Goal: Task Accomplishment & Management: Manage account settings

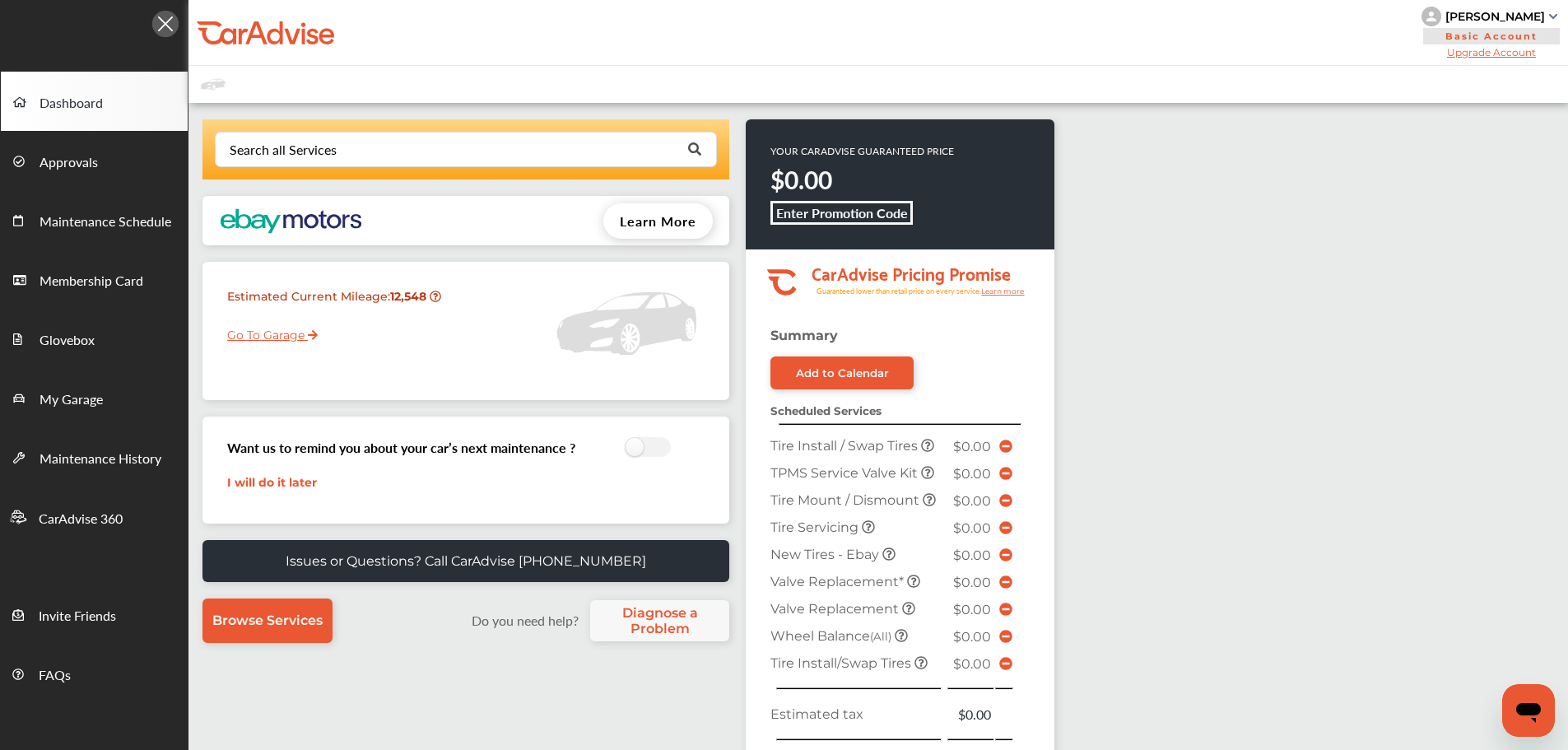
click at [60, 383] on link "My Garage" at bounding box center [94, 398] width 187 height 59
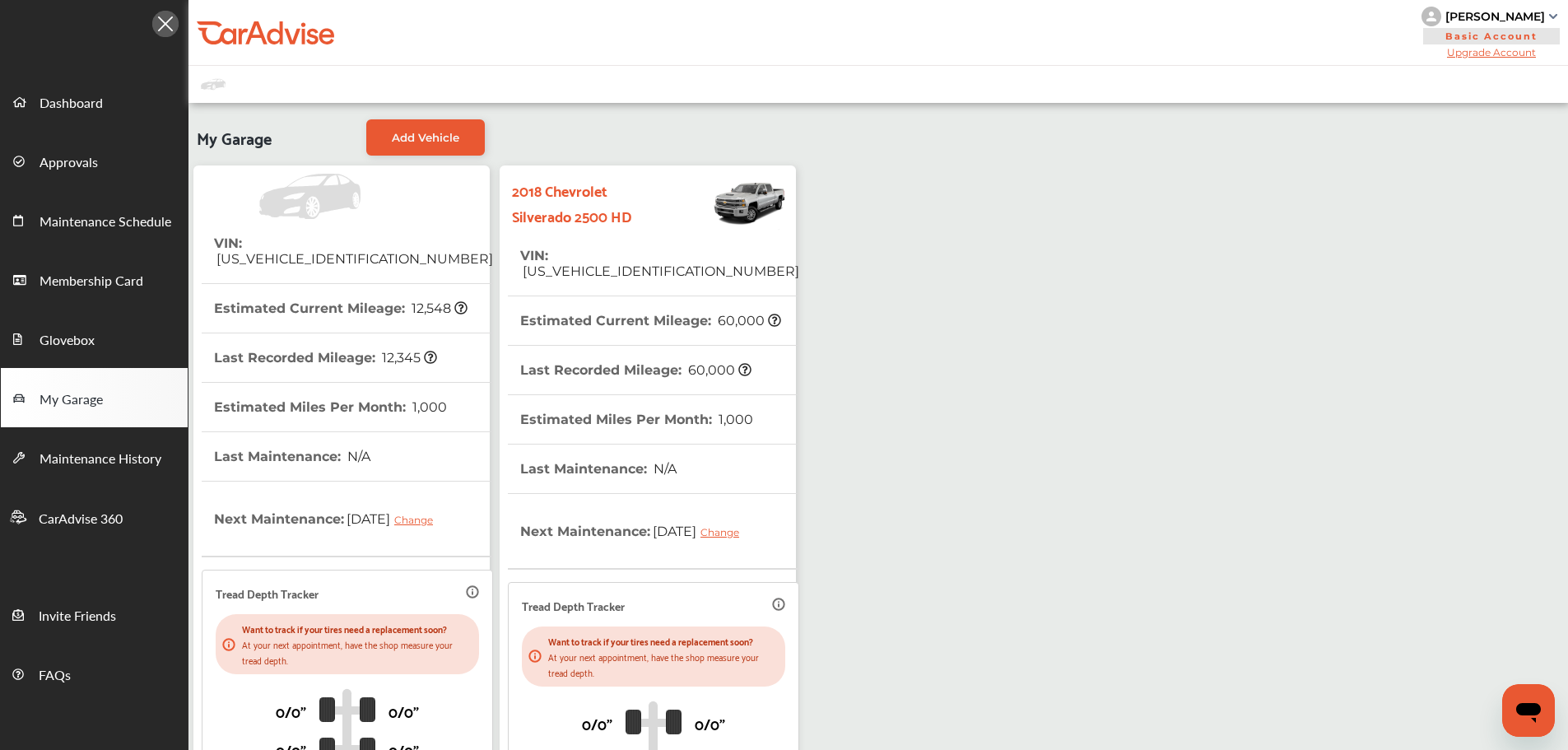
click at [371, 251] on span "[US_VEHICLE_IDENTIFICATION_NUMBER]" at bounding box center [353, 259] width 279 height 15
copy span "[US_VEHICLE_IDENTIFICATION_NUMBER]"
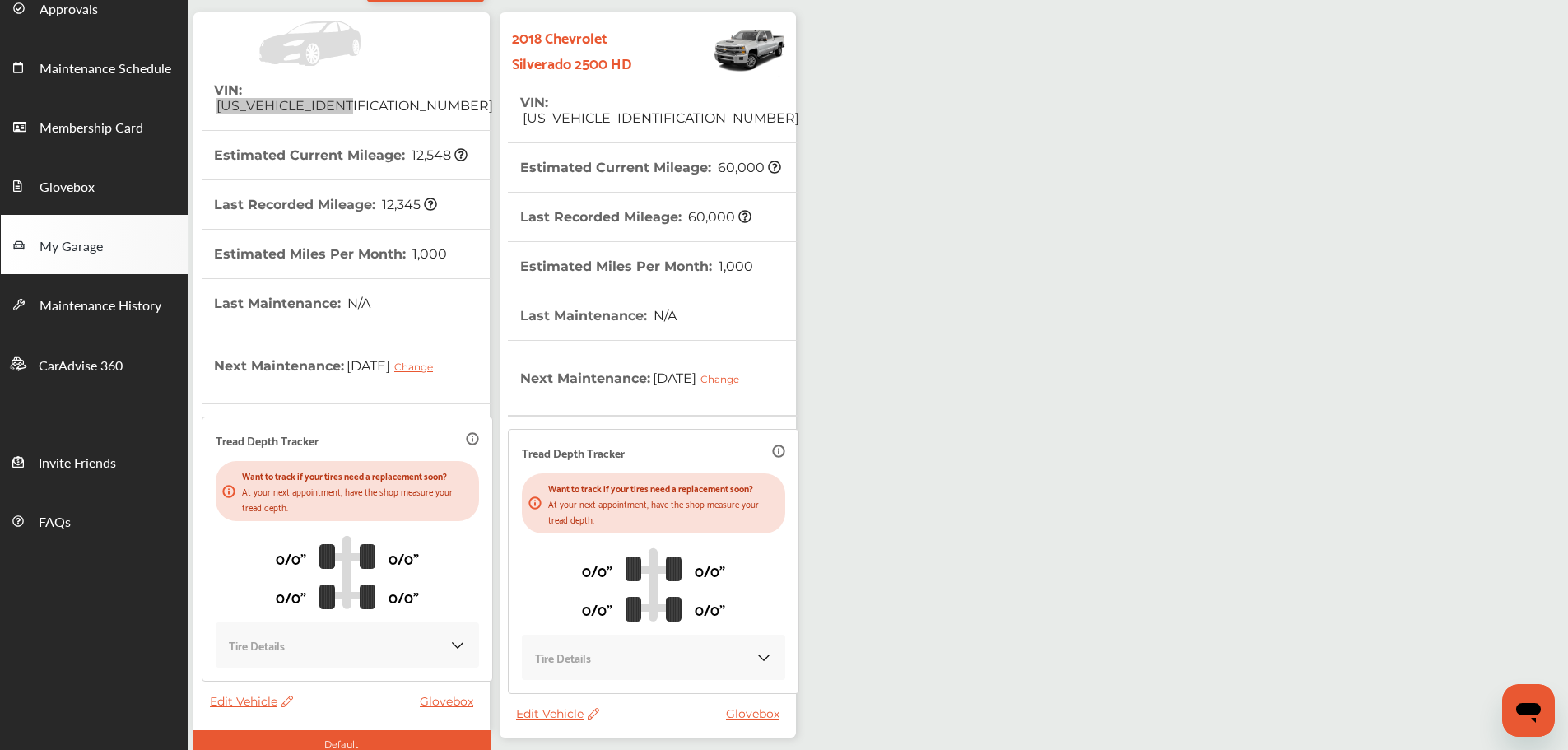
scroll to position [242, 0]
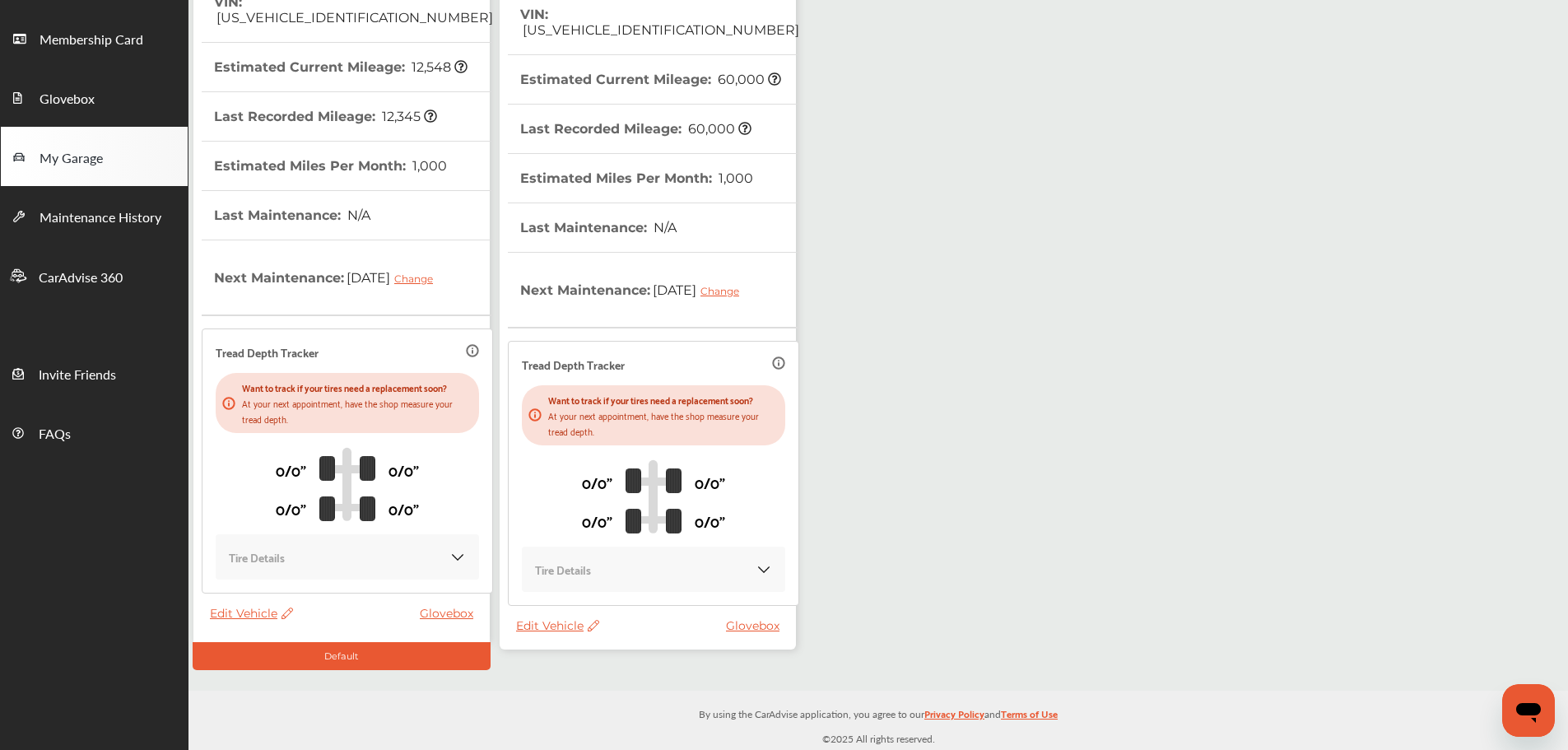
click at [654, 119] on th "Last Recorded Mileage : 60,000" at bounding box center [635, 128] width 232 height 48
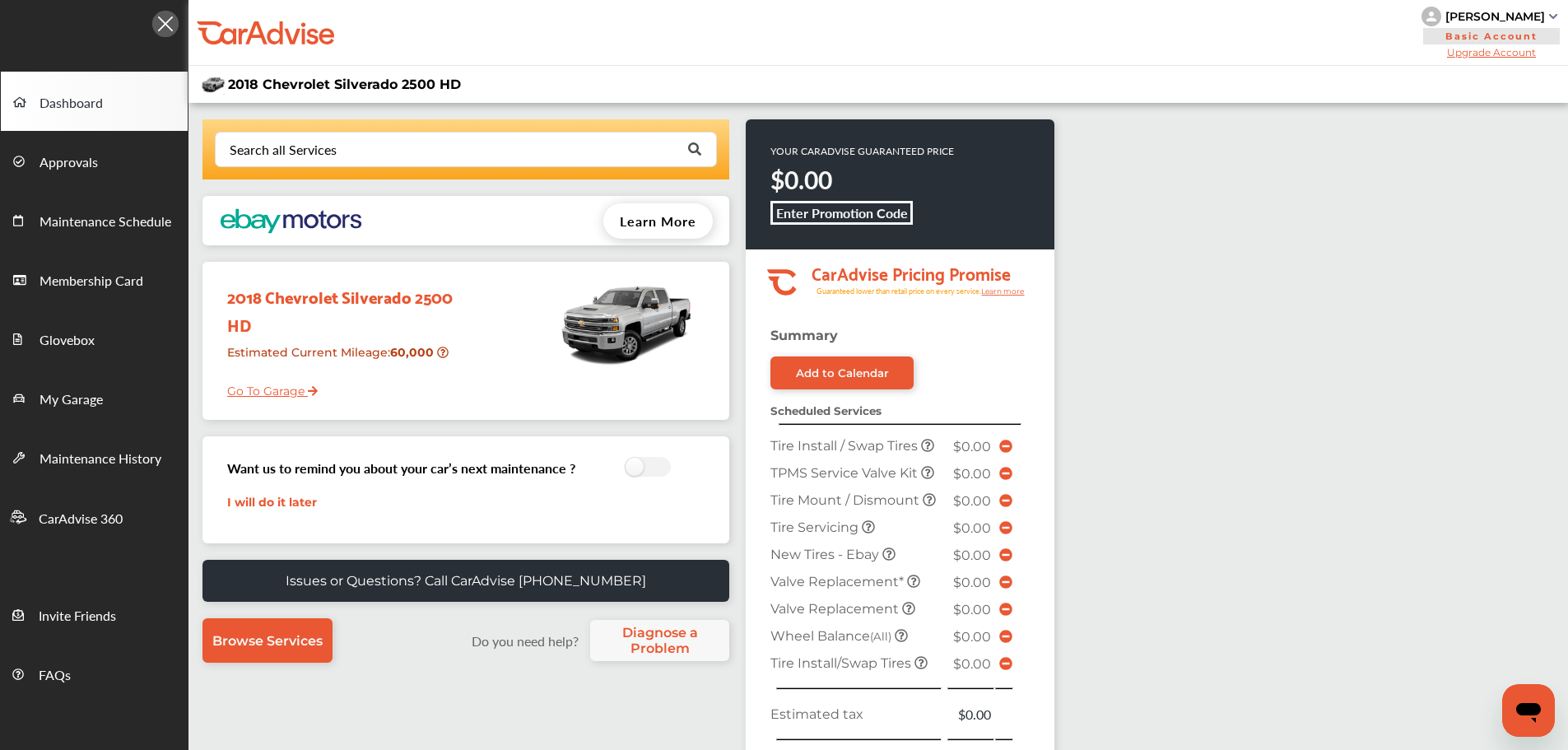
click at [86, 406] on span "My Garage" at bounding box center [71, 400] width 64 height 21
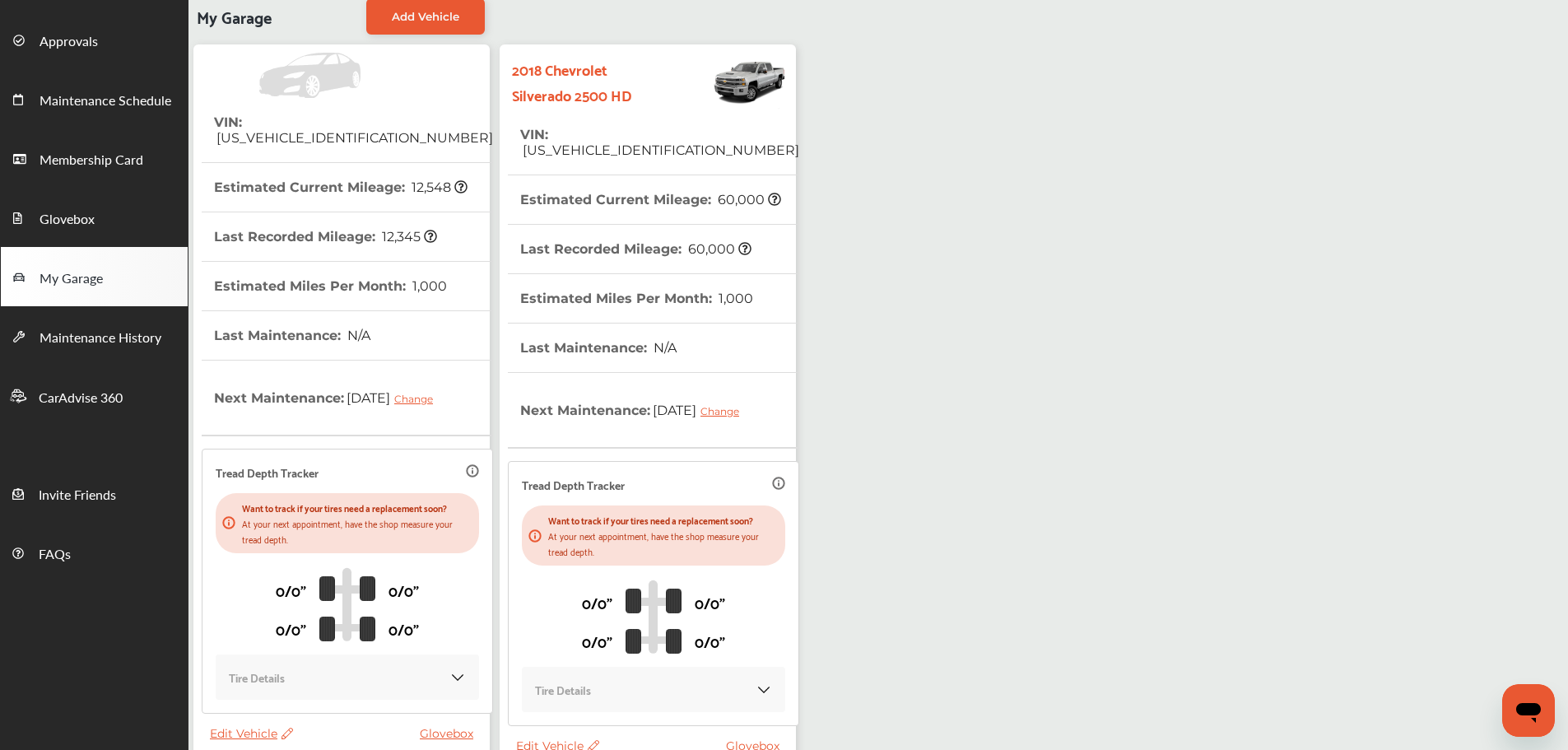
scroll to position [242, 0]
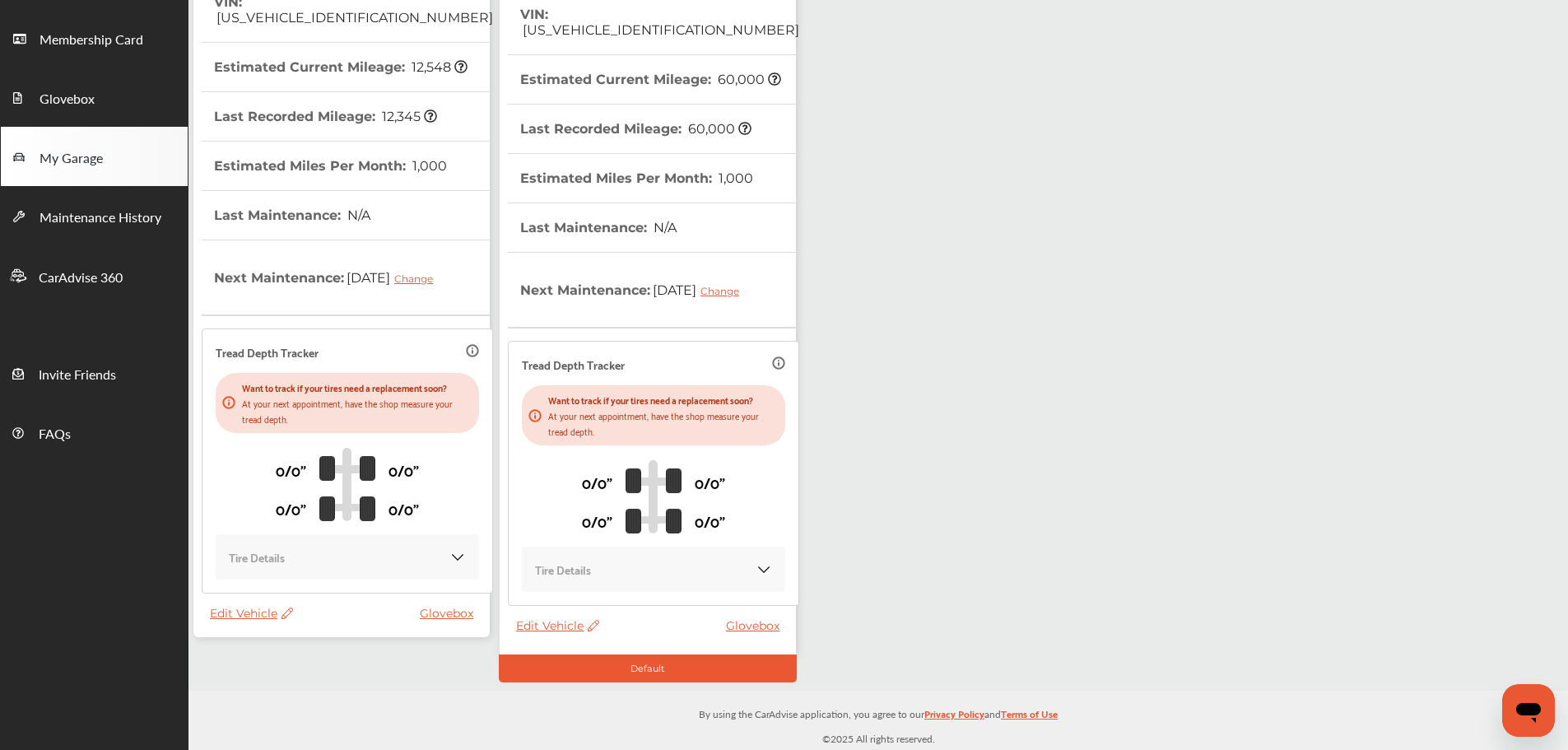
click at [260, 610] on span "Edit Vehicle" at bounding box center [251, 613] width 83 height 14
click at [281, 645] on div "Remove" at bounding box center [334, 653] width 148 height 25
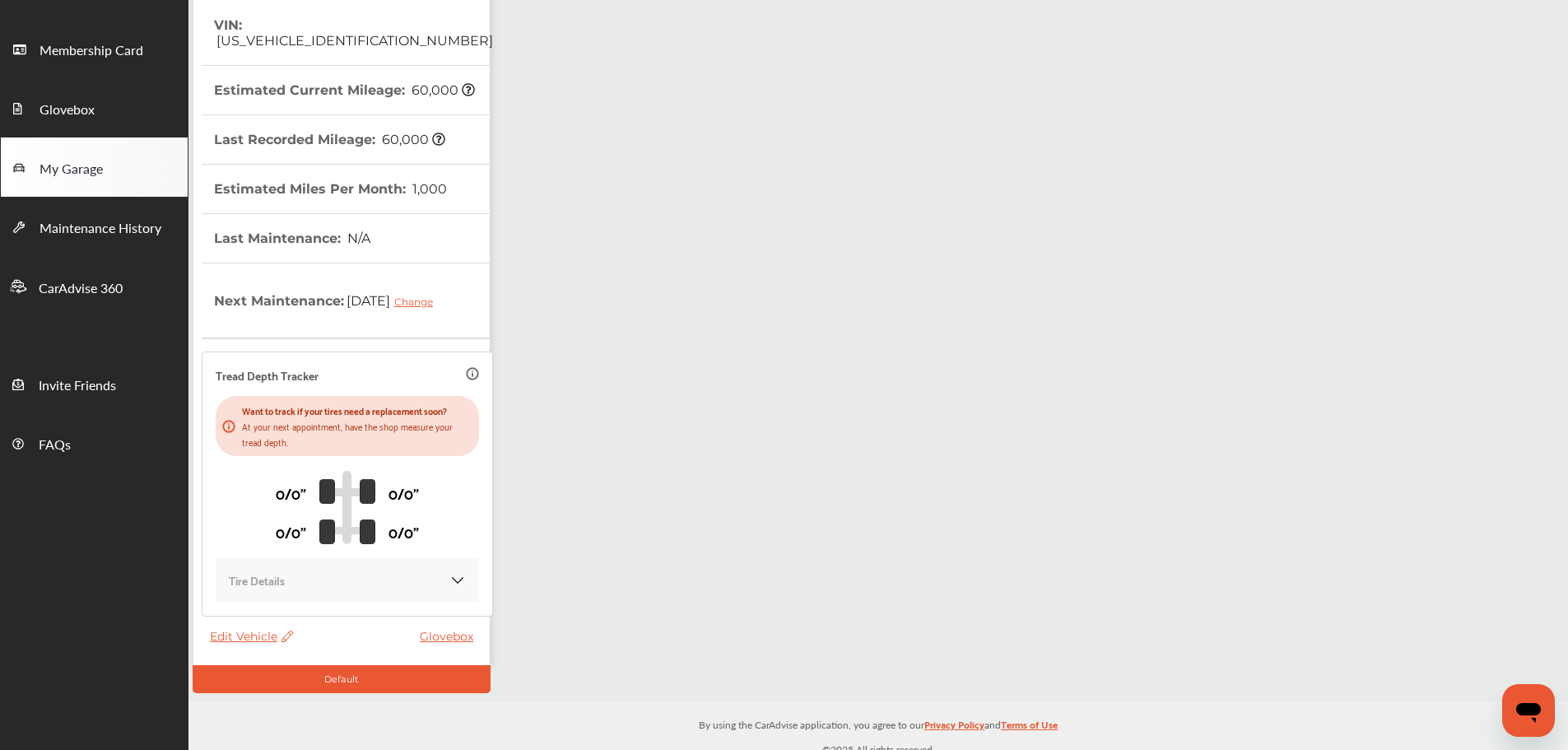
scroll to position [0, 0]
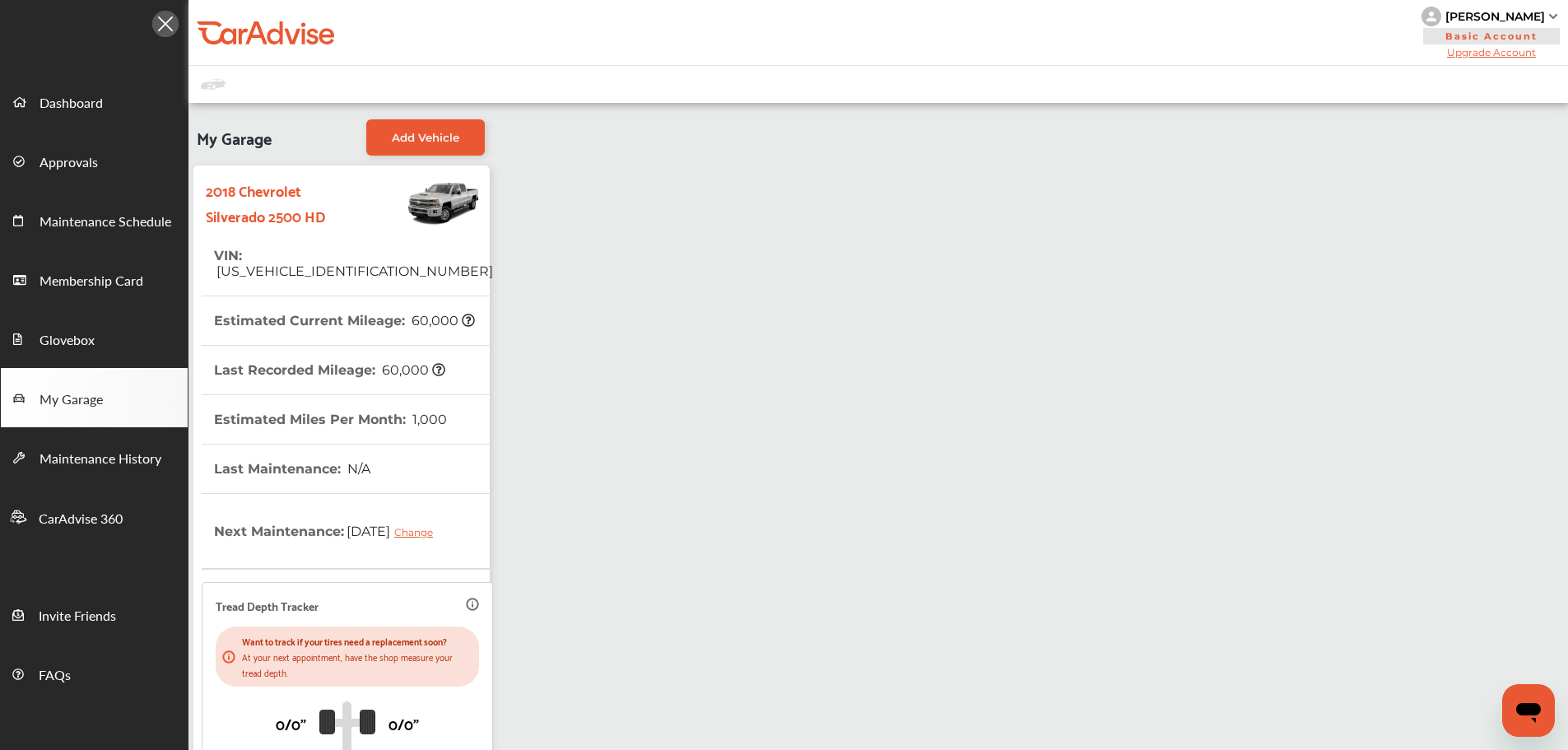
click at [332, 247] on th "VIN : [US_VEHICLE_IDENTIFICATION_NUMBER]" at bounding box center [353, 264] width 279 height 64
copy span "[US_VEHICLE_IDENTIFICATION_NUMBER]"
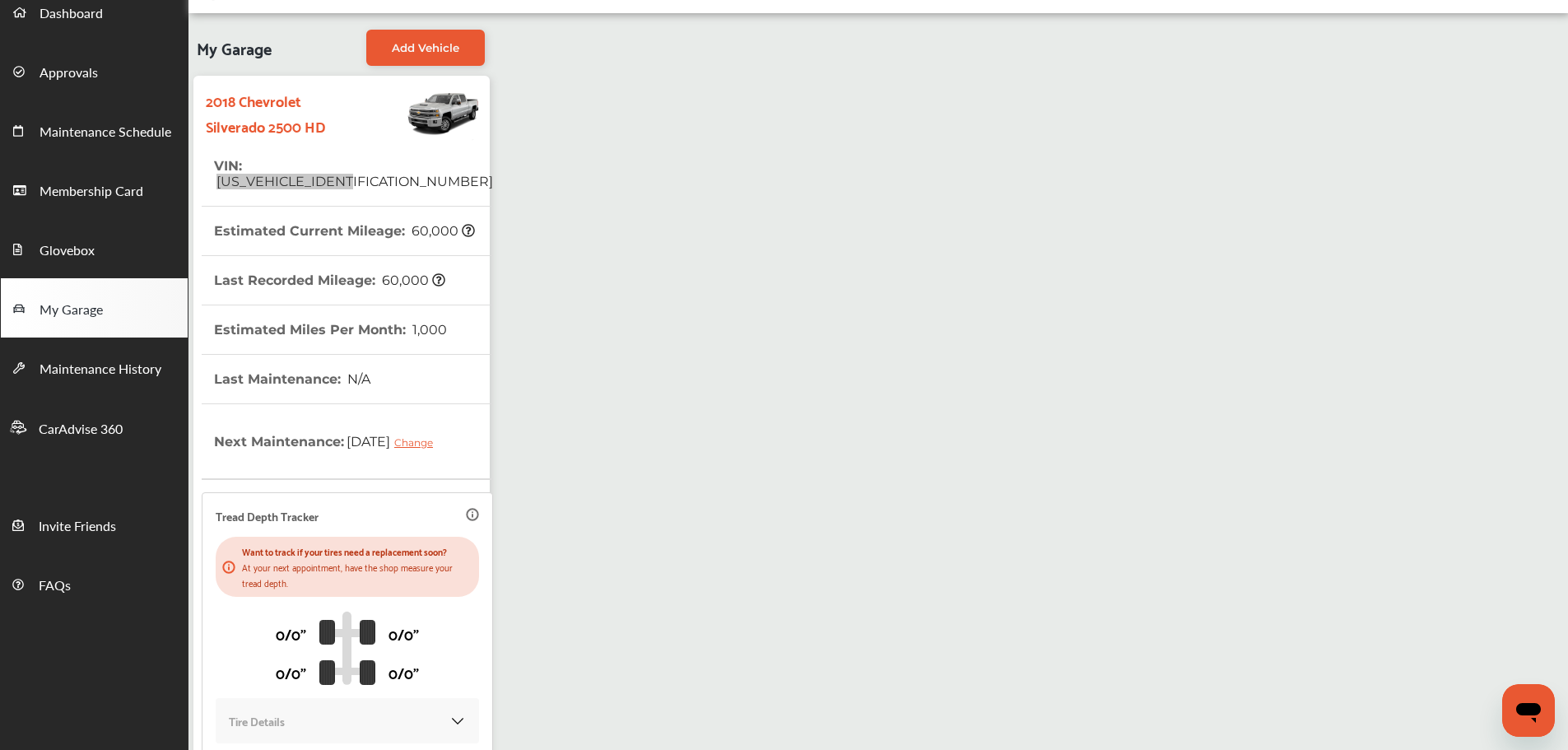
scroll to position [242, 0]
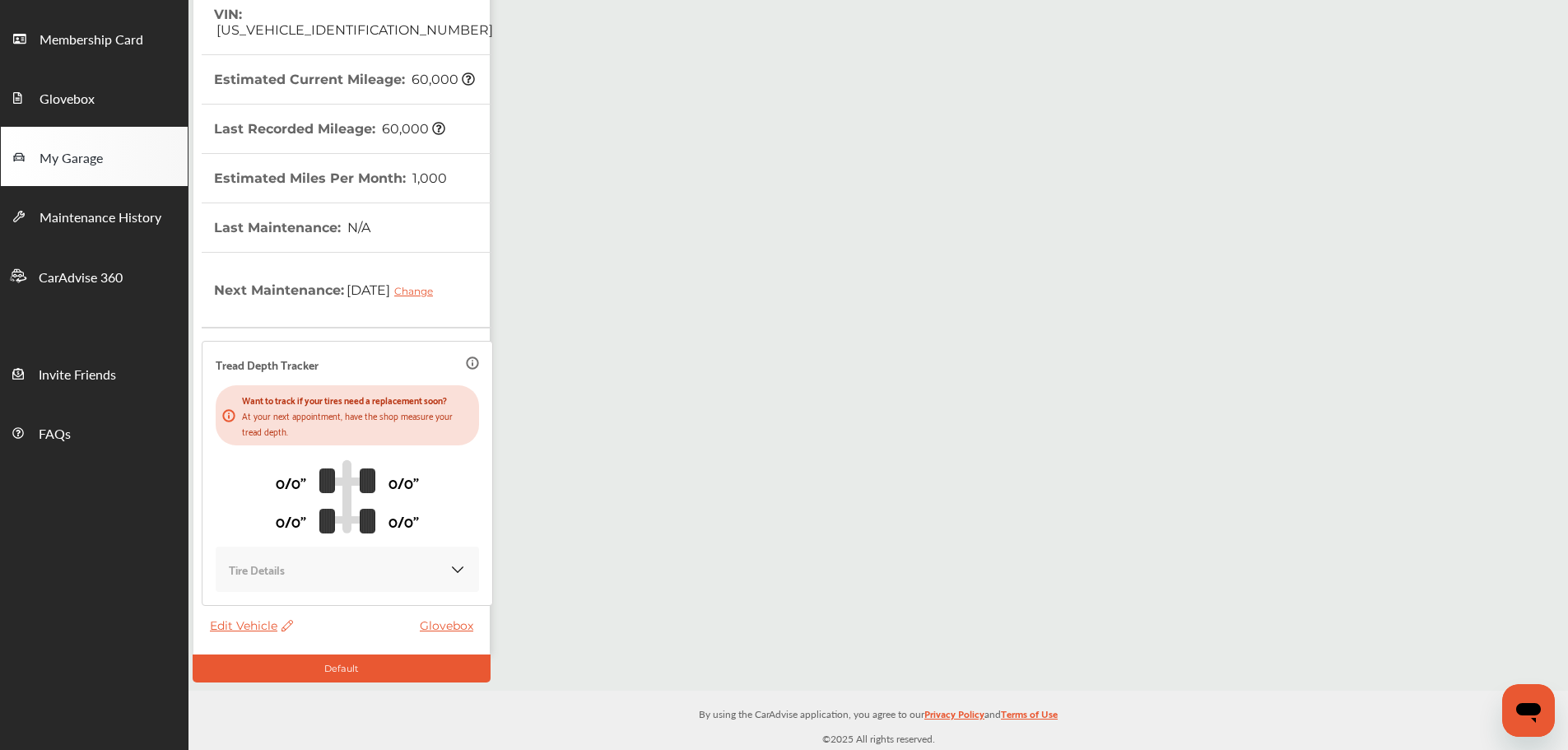
click at [237, 620] on span "Edit Vehicle" at bounding box center [251, 625] width 83 height 14
click at [265, 622] on span "Edit Vehicle" at bounding box center [251, 625] width 83 height 14
click at [255, 629] on span "Edit Vehicle" at bounding box center [251, 625] width 83 height 14
click at [267, 618] on span "Edit Vehicle" at bounding box center [251, 625] width 83 height 14
click at [321, 646] on div "Edit" at bounding box center [341, 636] width 148 height 25
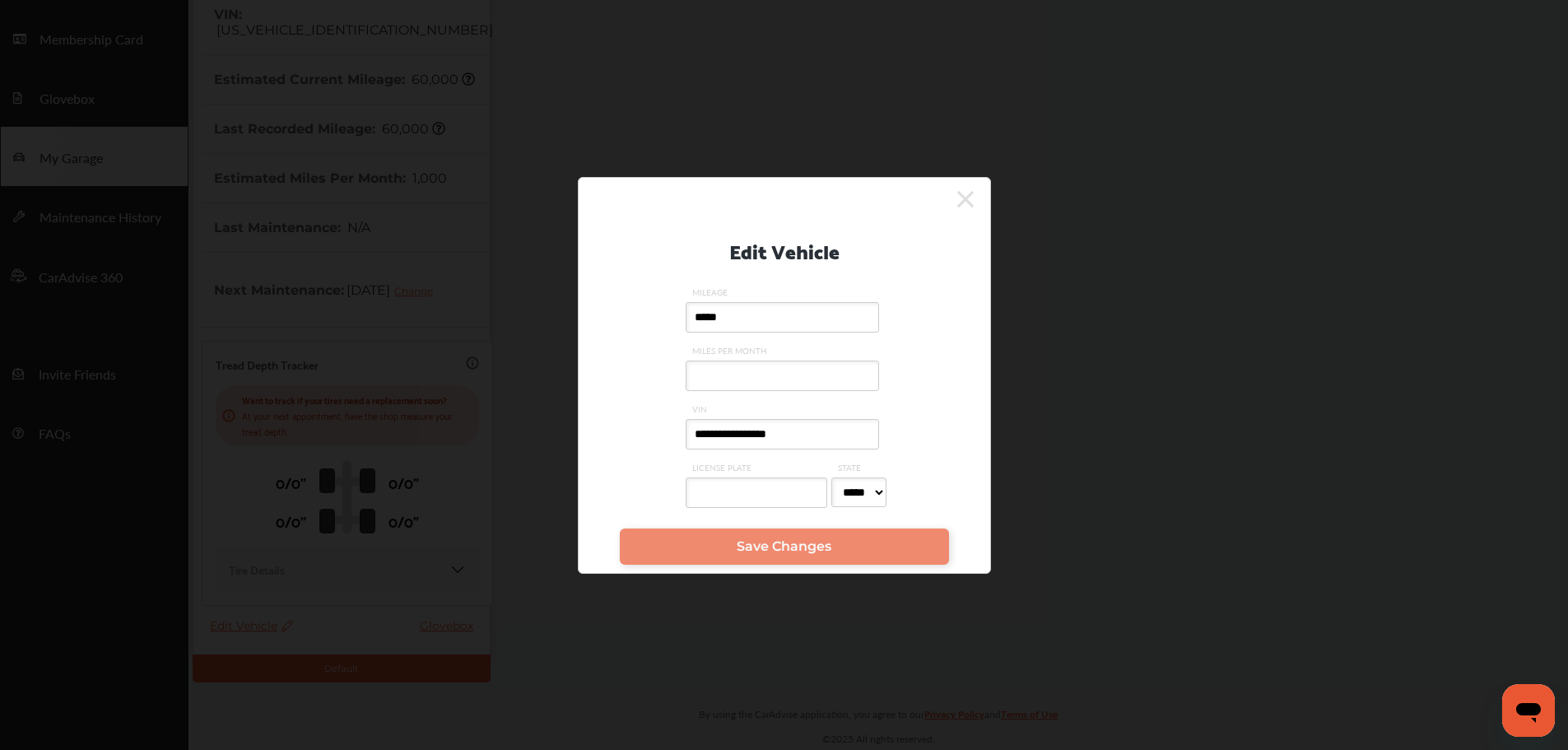
click at [858, 430] on input "**********" at bounding box center [782, 434] width 193 height 31
type input "**********"
click at [720, 540] on link "Save Changes" at bounding box center [784, 546] width 329 height 36
